Goal: Navigation & Orientation: Go to known website

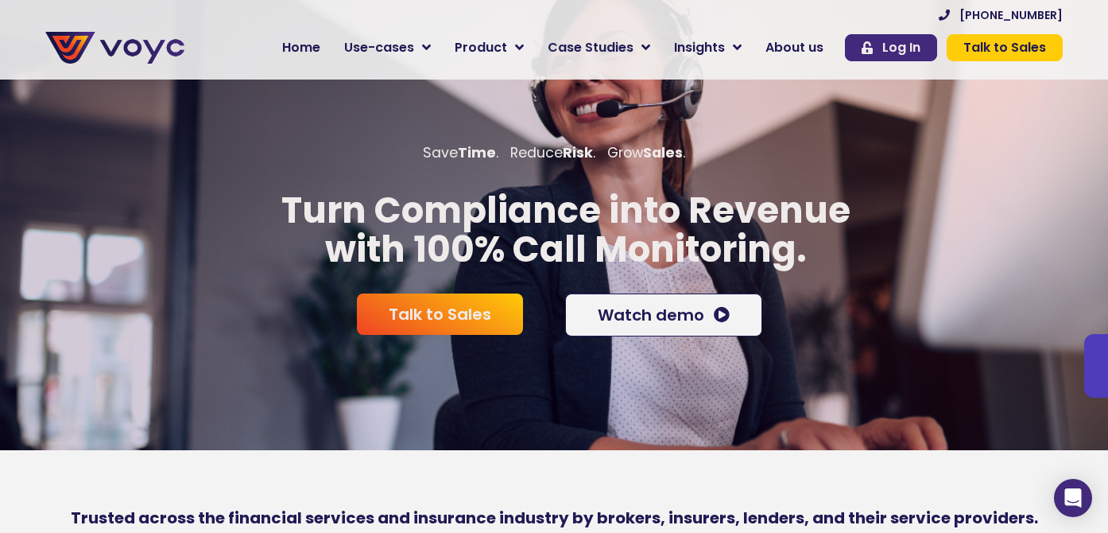
click at [863, 49] on link "Log In" at bounding box center [891, 47] width 92 height 27
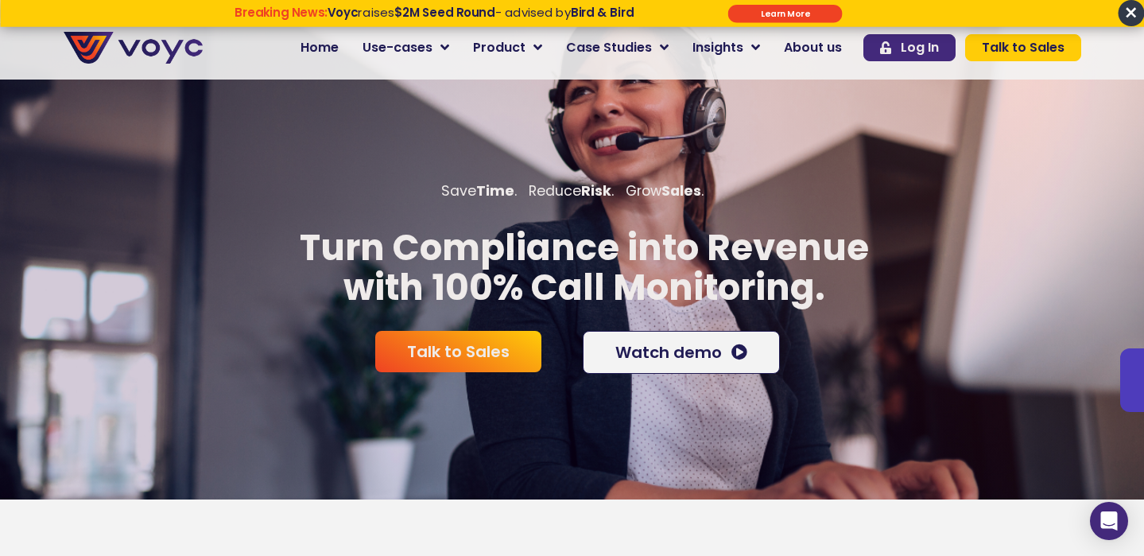
click at [920, 54] on span "Log In" at bounding box center [920, 47] width 38 height 13
click at [1107, 21] on span "×" at bounding box center [1131, 13] width 26 height 26
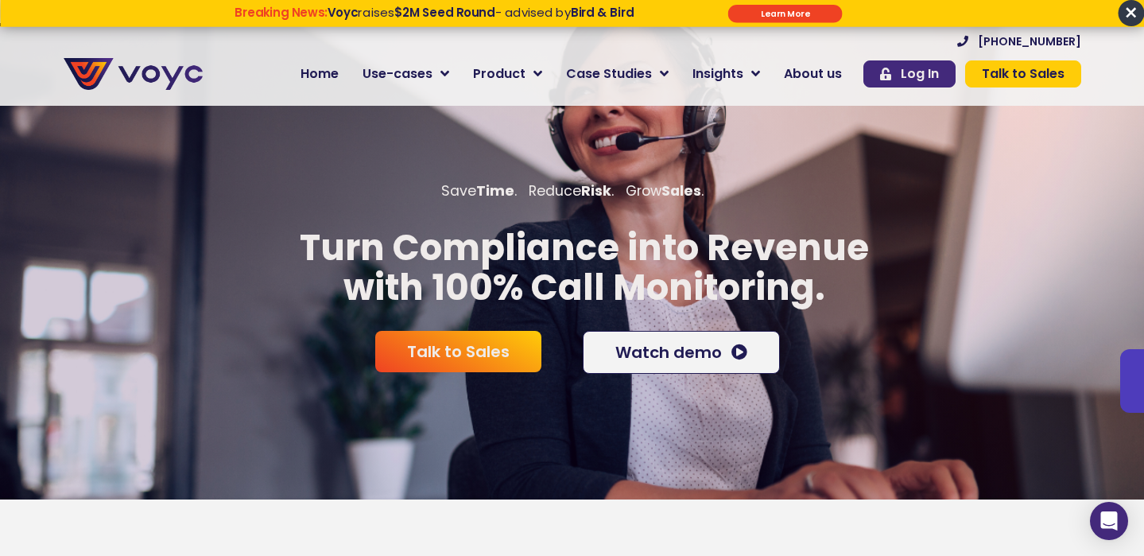
click at [926, 71] on span "Log In" at bounding box center [920, 74] width 38 height 13
